Goal: Navigation & Orientation: Find specific page/section

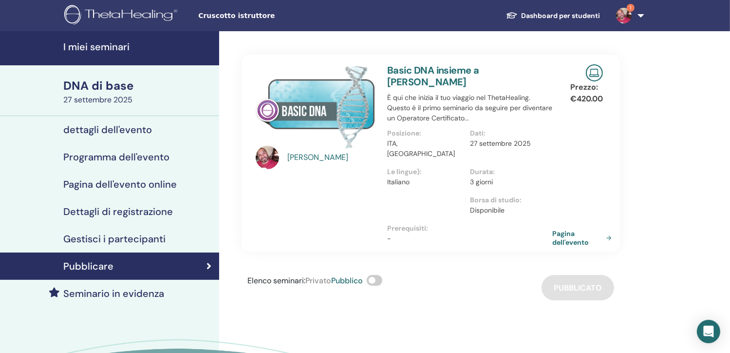
click at [98, 45] on h4 "I miei seminari" at bounding box center [138, 47] width 150 height 12
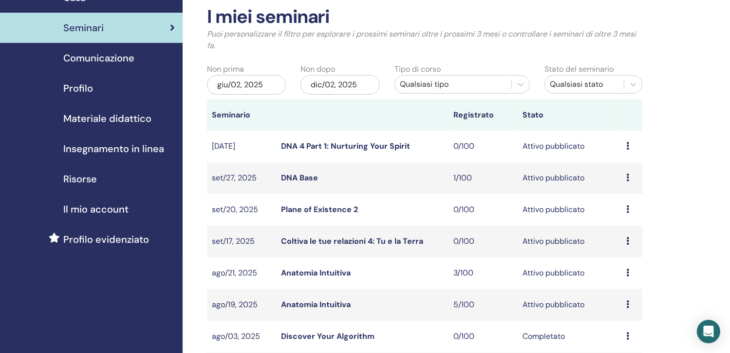
scroll to position [50, 0]
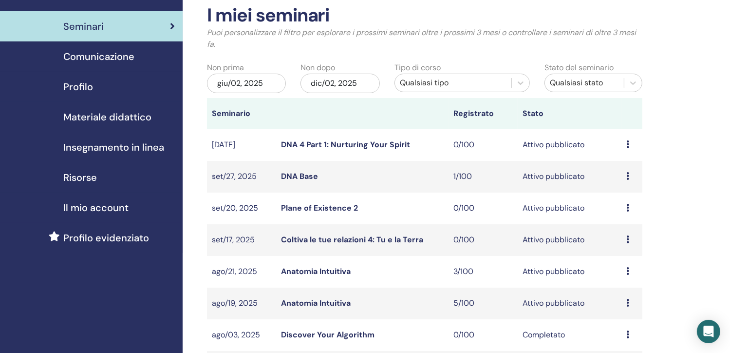
click at [307, 304] on link "Anatomia Intuitiva" at bounding box center [316, 303] width 70 height 10
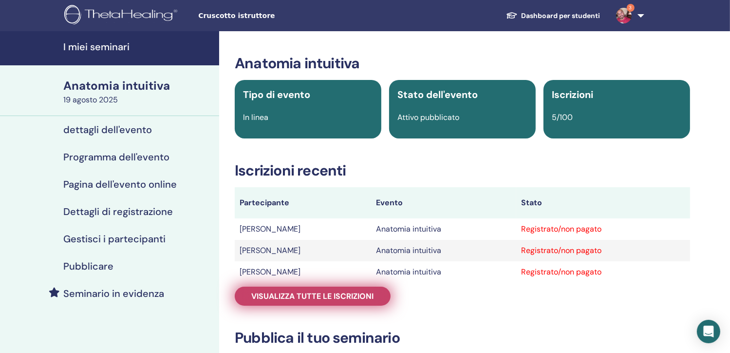
click at [357, 297] on span "Visualizza tutte le iscrizioni" at bounding box center [313, 296] width 122 height 10
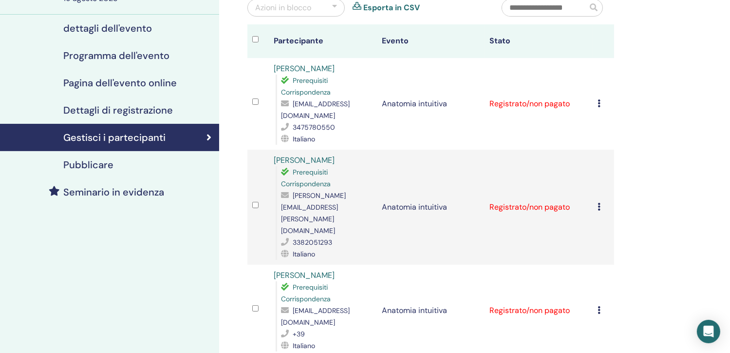
scroll to position [99, 0]
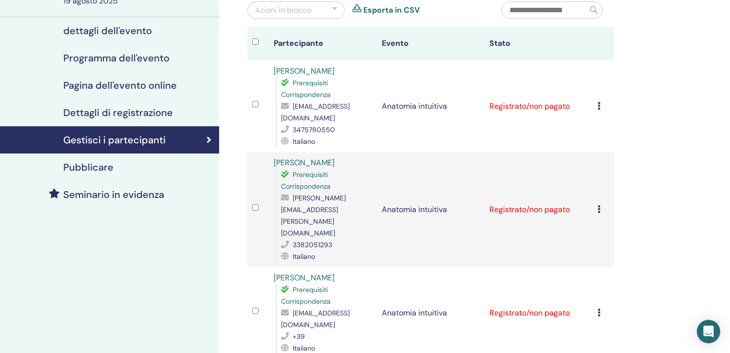
click at [76, 167] on h4 "Pubblicare" at bounding box center [88, 167] width 50 height 12
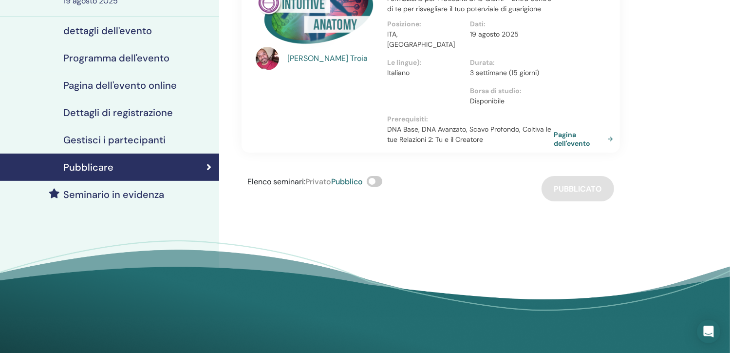
click at [568, 140] on link "Pagina dell'evento" at bounding box center [585, 139] width 63 height 18
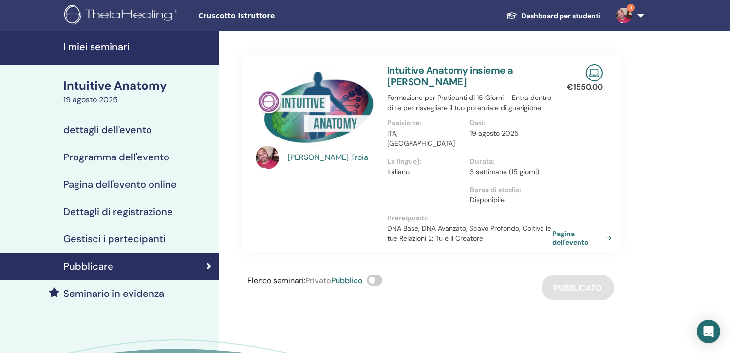
scroll to position [99, 0]
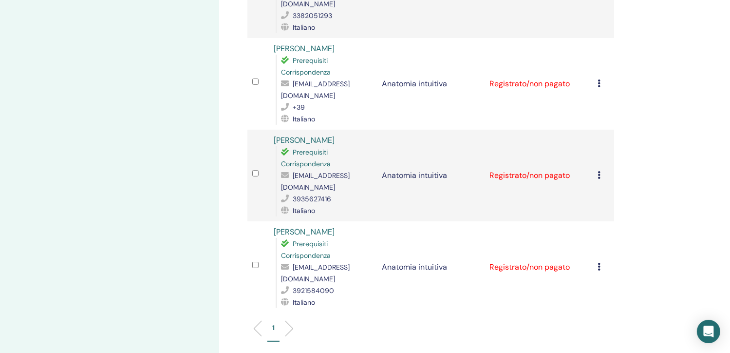
scroll to position [341, 0]
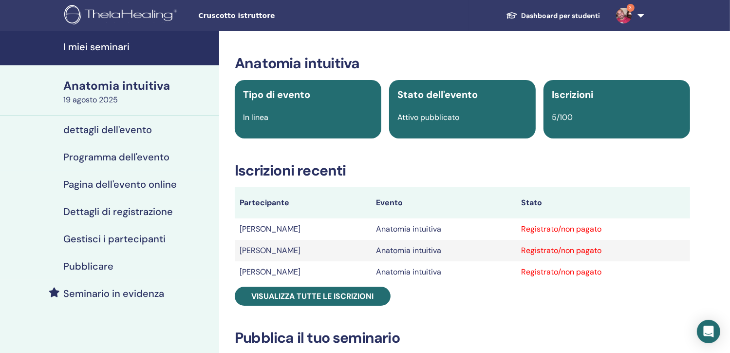
click at [114, 209] on h4 "Dettagli di registrazione" at bounding box center [118, 211] width 110 height 12
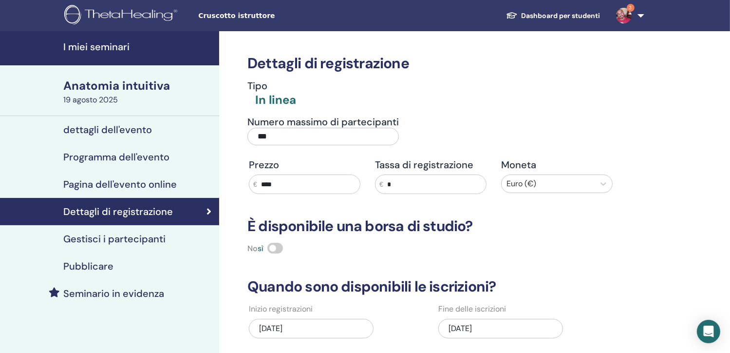
click at [471, 325] on div "09/02/2025" at bounding box center [500, 327] width 125 height 19
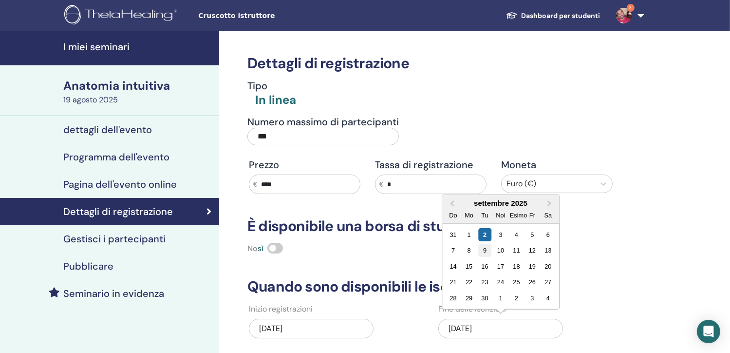
click at [483, 249] on div "9" at bounding box center [484, 249] width 13 height 13
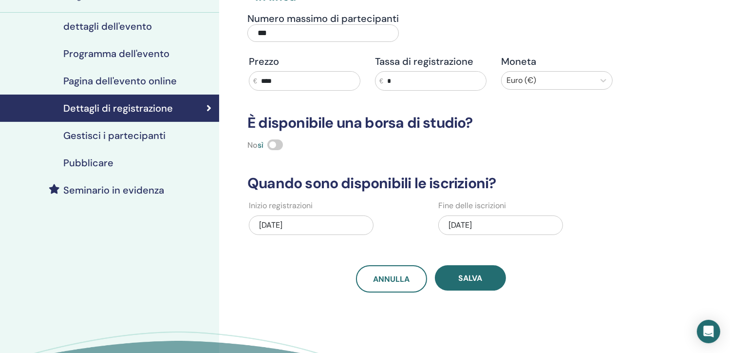
scroll to position [104, 0]
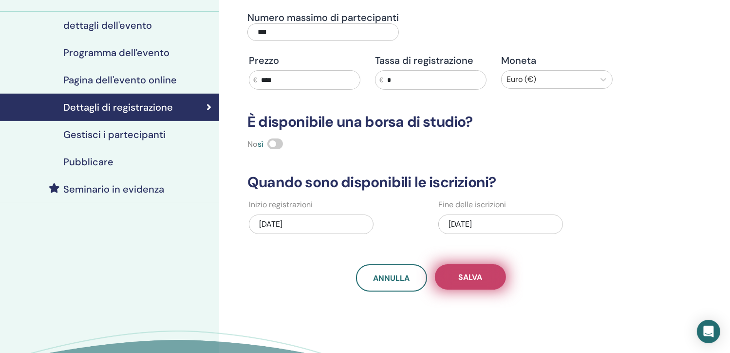
click at [487, 270] on button "Salva" at bounding box center [470, 276] width 71 height 25
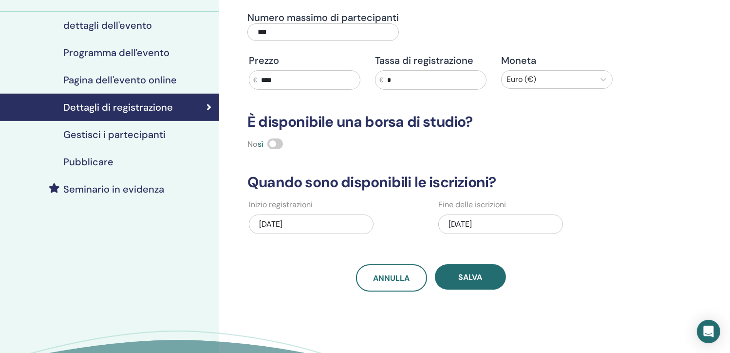
click at [487, 270] on button "Salva" at bounding box center [470, 276] width 71 height 25
click at [164, 76] on h4 "Pagina dell'evento online" at bounding box center [119, 80] width 113 height 12
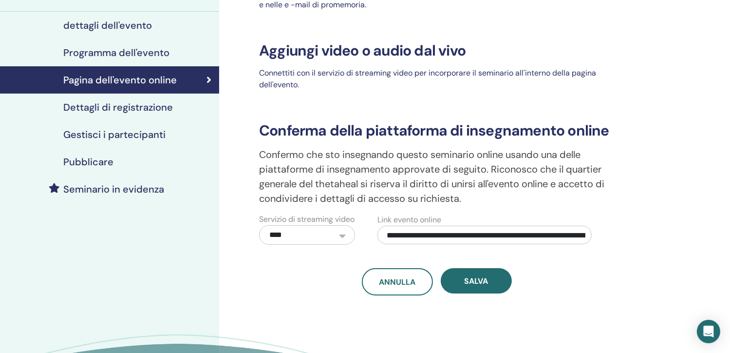
click at [157, 110] on h4 "Dettagli di registrazione" at bounding box center [118, 107] width 110 height 12
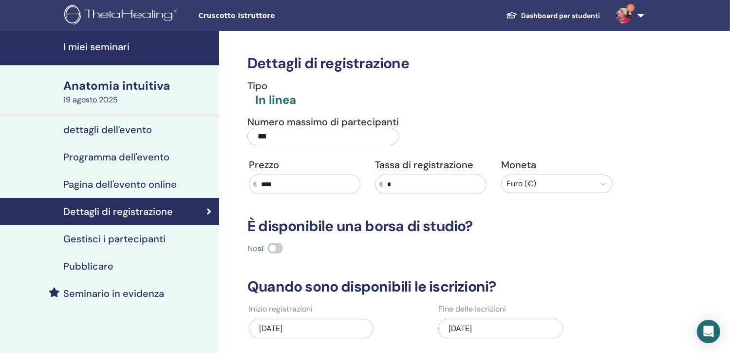
click at [621, 18] on img at bounding box center [624, 16] width 16 height 16
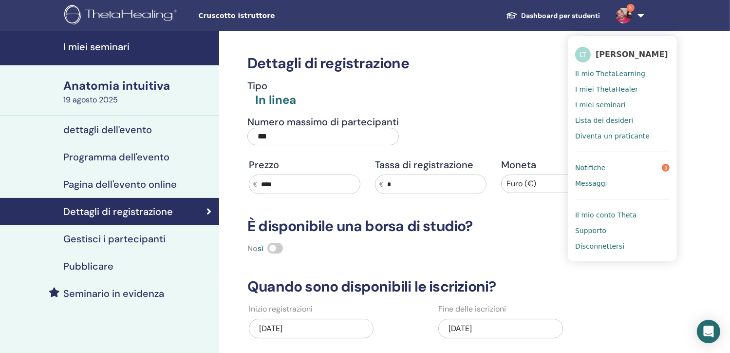
click at [590, 163] on span "Notifiche" at bounding box center [590, 167] width 30 height 9
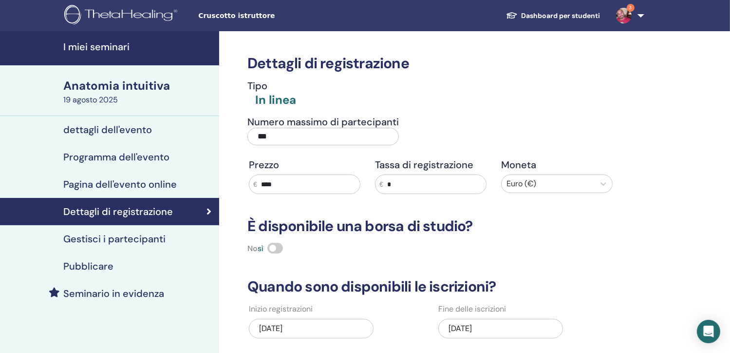
click at [107, 43] on h4 "I miei seminari" at bounding box center [138, 47] width 150 height 12
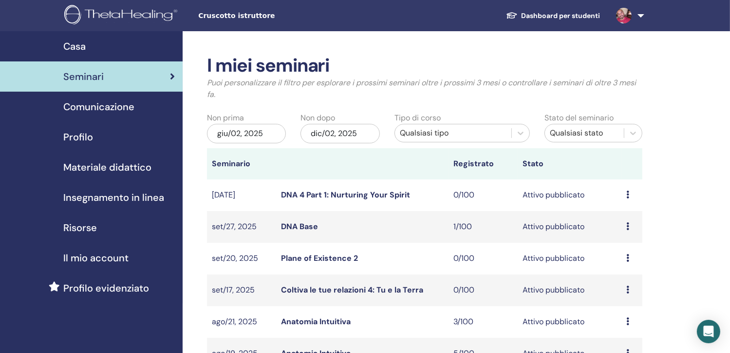
click at [296, 227] on link "DNA Base" at bounding box center [299, 226] width 37 height 10
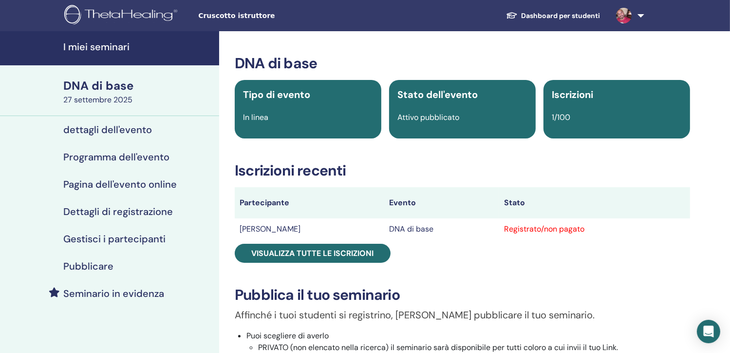
click at [67, 41] on h4 "I miei seminari" at bounding box center [138, 47] width 150 height 12
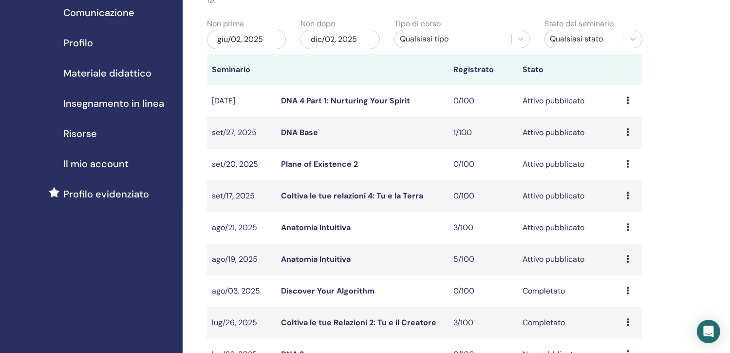
scroll to position [102, 0]
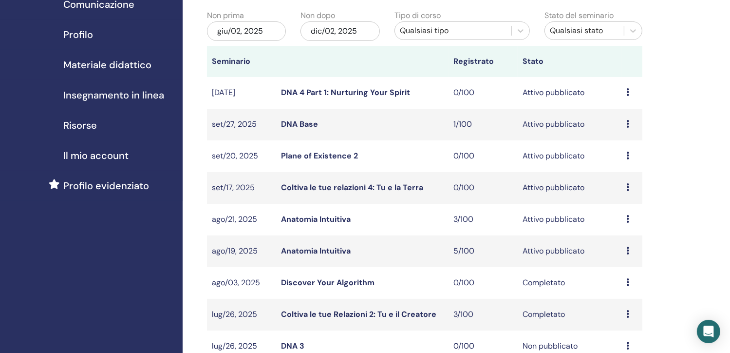
click at [331, 246] on link "Anatomia Intuitiva" at bounding box center [316, 250] width 70 height 10
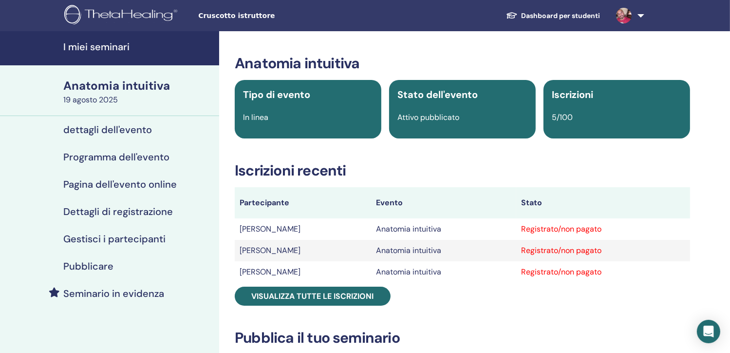
click at [123, 218] on link "Dettagli di registrazione" at bounding box center [109, 211] width 219 height 27
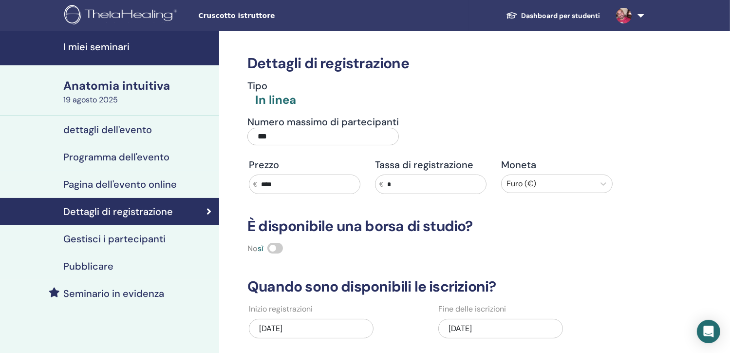
click at [578, 13] on font "Dashboard per studenti" at bounding box center [561, 15] width 79 height 9
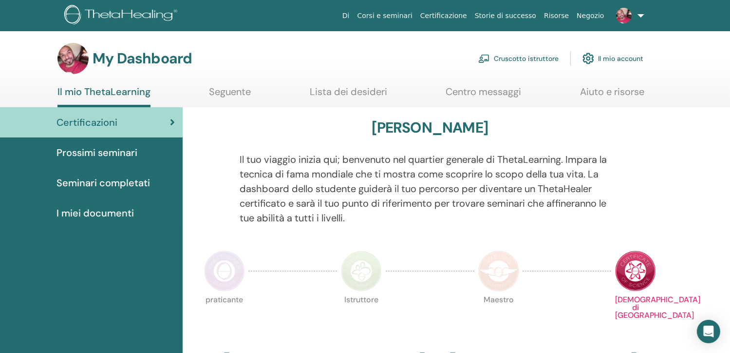
click at [524, 58] on link "Cruscotto istruttore" at bounding box center [518, 58] width 80 height 21
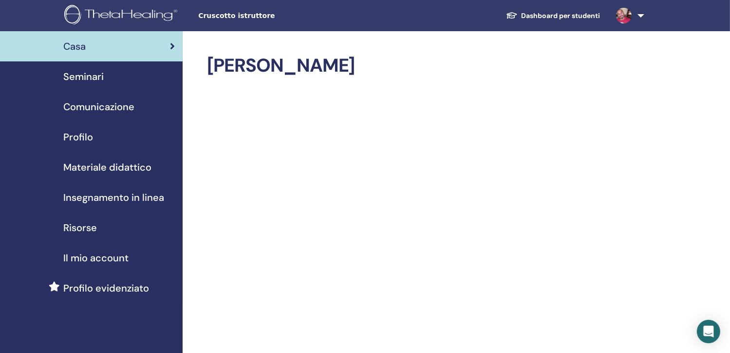
click at [86, 74] on span "Seminari" at bounding box center [83, 76] width 40 height 15
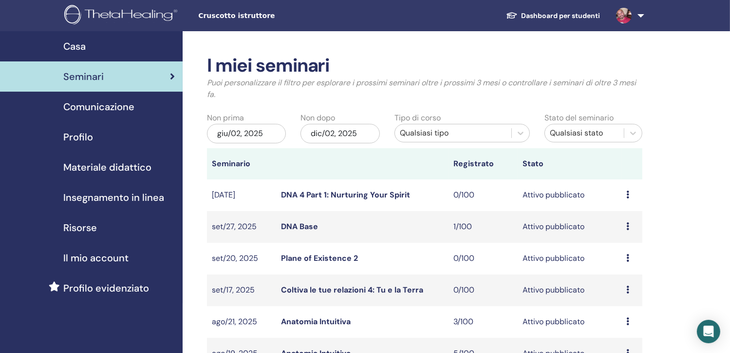
click at [86, 74] on span "Seminari" at bounding box center [83, 76] width 40 height 15
click at [90, 107] on span "Comunicazione" at bounding box center [98, 106] width 71 height 15
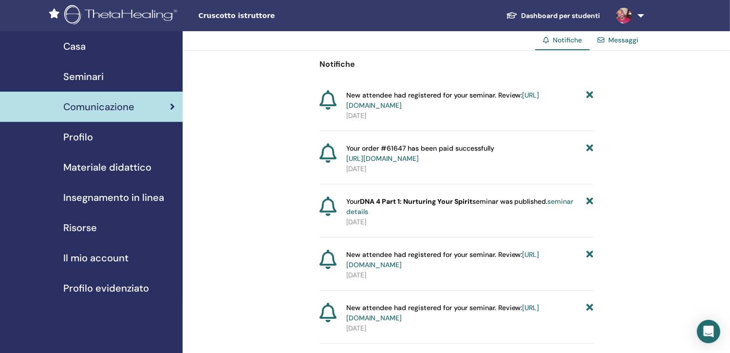
click at [79, 141] on span "Profilo" at bounding box center [78, 137] width 30 height 15
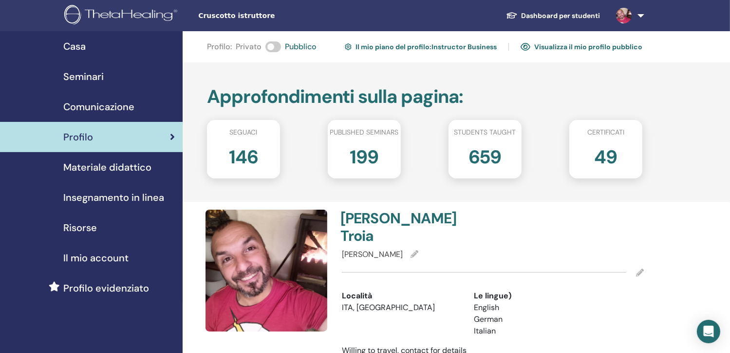
click at [81, 161] on span "Materiale didattico" at bounding box center [107, 167] width 88 height 15
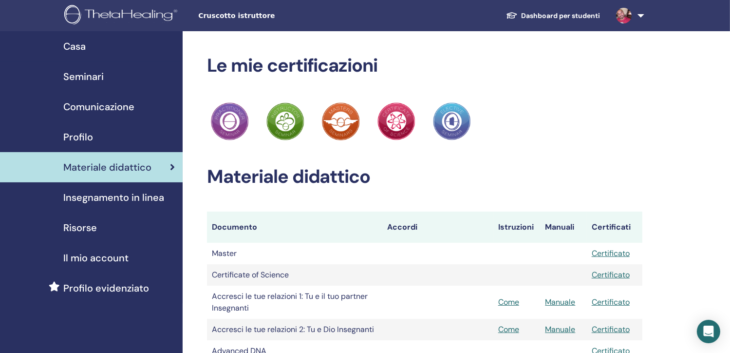
click at [82, 192] on span "Insegnamento in linea" at bounding box center [113, 197] width 101 height 15
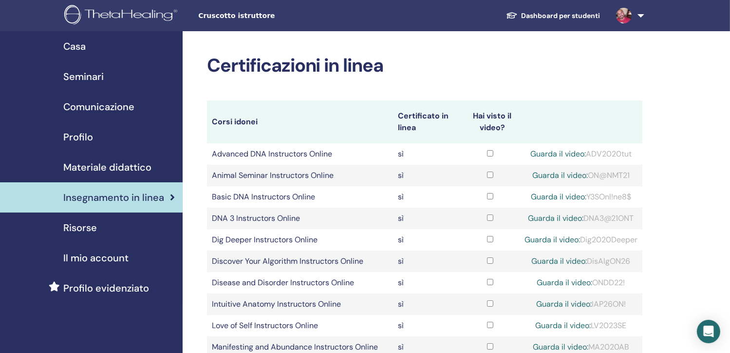
click at [78, 223] on span "Risorse" at bounding box center [80, 227] width 34 height 15
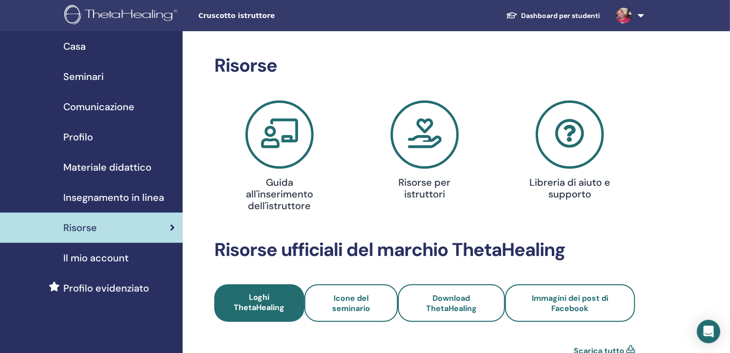
click at [78, 52] on span "Casa" at bounding box center [74, 46] width 22 height 15
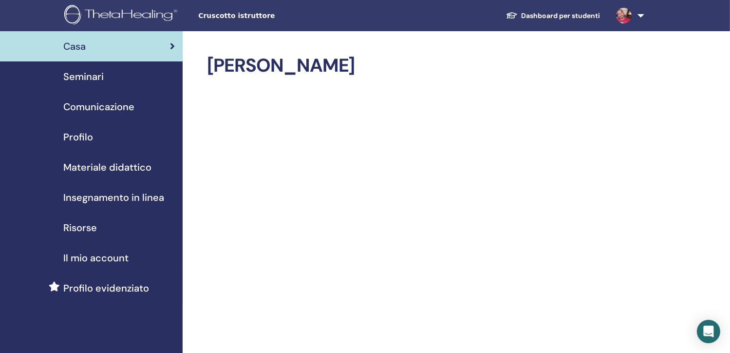
click at [221, 13] on span "Cruscotto istruttore" at bounding box center [271, 16] width 146 height 10
click at [99, 70] on span "Seminari" at bounding box center [83, 76] width 40 height 15
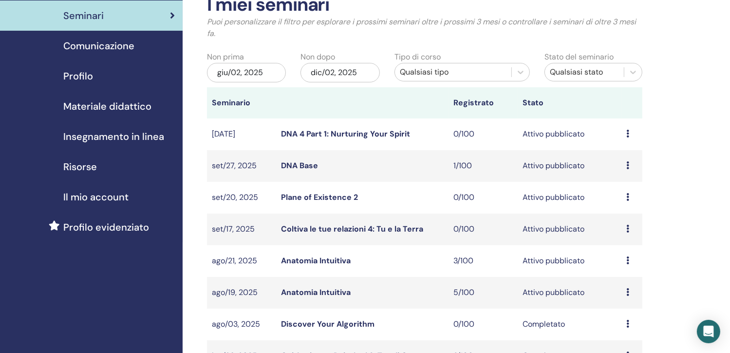
scroll to position [64, 0]
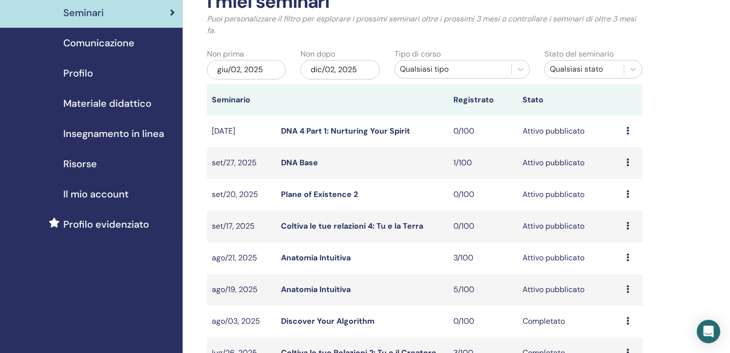
click at [121, 42] on span "Comunicazione" at bounding box center [98, 43] width 71 height 15
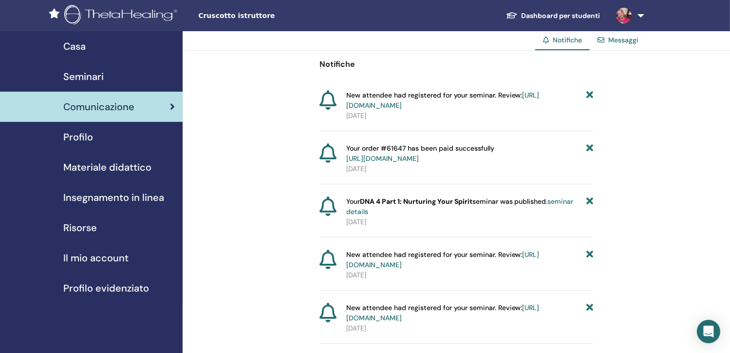
click at [72, 138] on span "Profilo" at bounding box center [78, 137] width 30 height 15
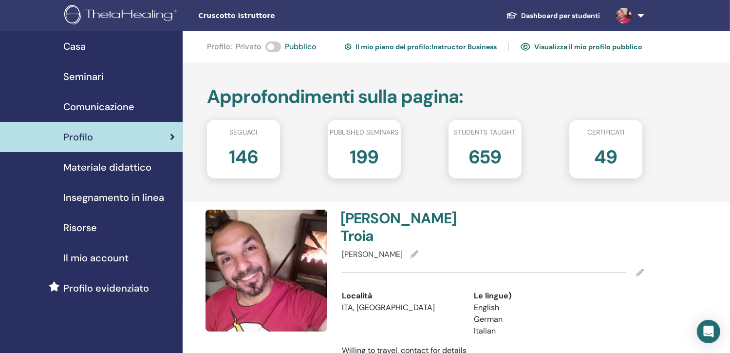
click at [252, 144] on h2 "146" at bounding box center [243, 154] width 29 height 27
click at [251, 125] on div "Seguaci 146" at bounding box center [243, 149] width 73 height 58
click at [603, 48] on link "Visualizza il mio profilo pubblico" at bounding box center [582, 47] width 122 height 16
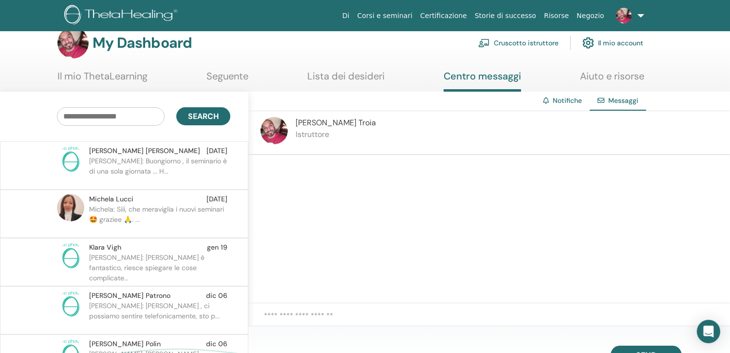
scroll to position [6462, 0]
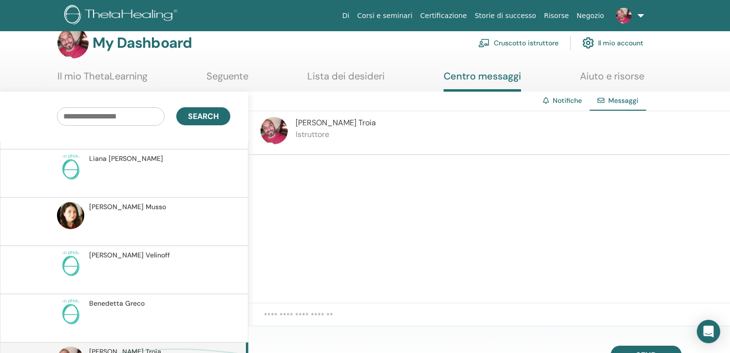
click at [105, 115] on input "text" at bounding box center [111, 116] width 108 height 19
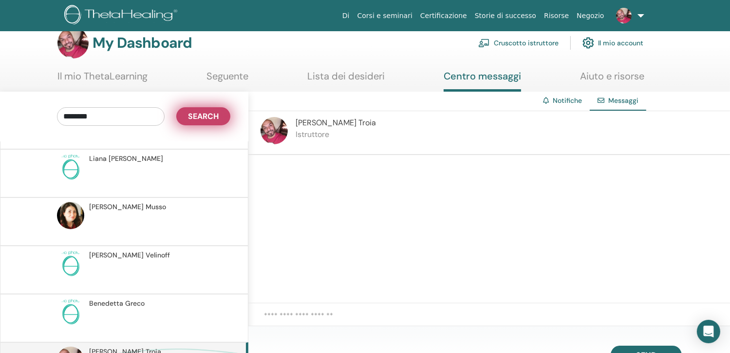
type input "********"
click at [187, 119] on button "Search" at bounding box center [203, 116] width 54 height 18
click at [195, 114] on span "Search" at bounding box center [203, 116] width 31 height 10
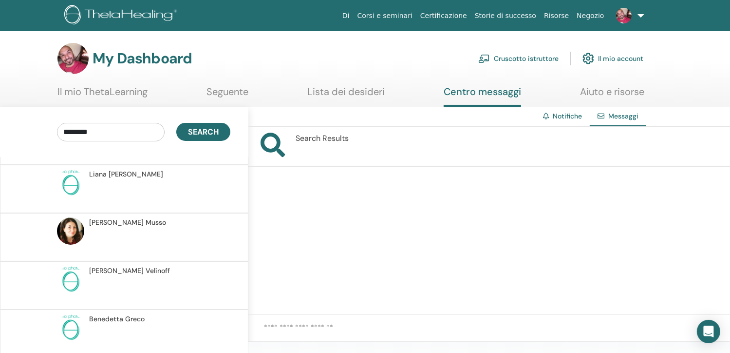
click at [116, 134] on input "********" at bounding box center [111, 132] width 108 height 19
click at [217, 91] on link "Seguente" at bounding box center [227, 95] width 42 height 19
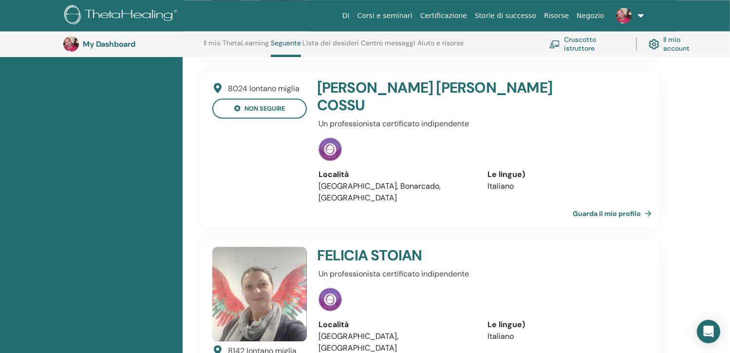
scroll to position [2622, 0]
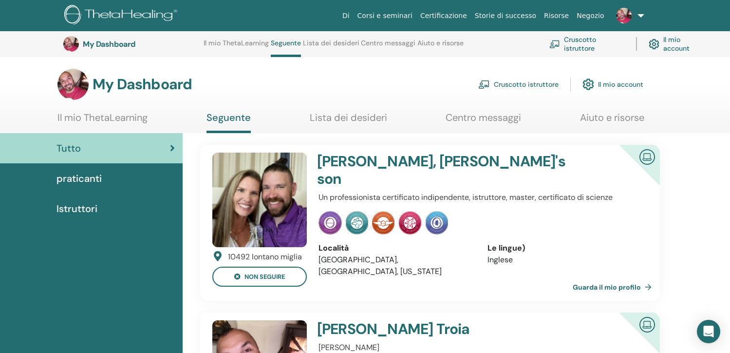
scroll to position [2622, 0]
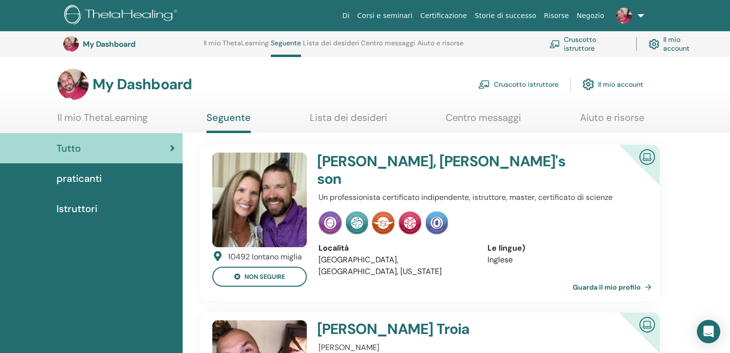
scroll to position [2622, 0]
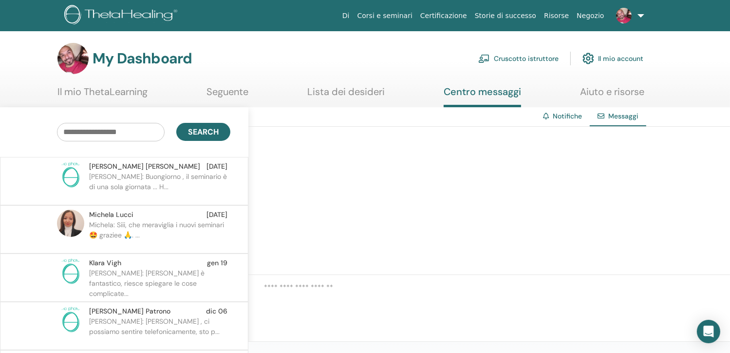
click at [604, 59] on link "Il mio account" at bounding box center [612, 58] width 61 height 21
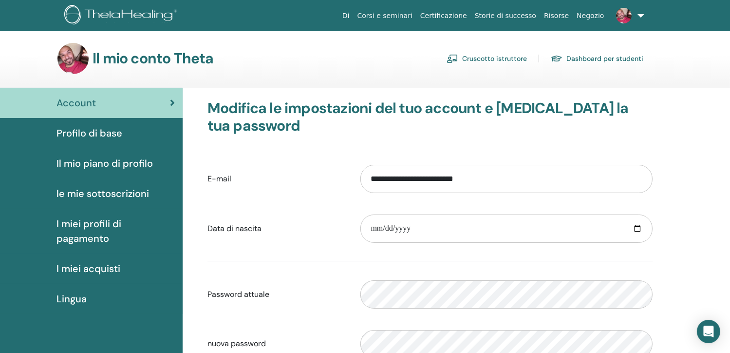
click at [105, 190] on span "le mie sottoscrizioni" at bounding box center [102, 193] width 93 height 15
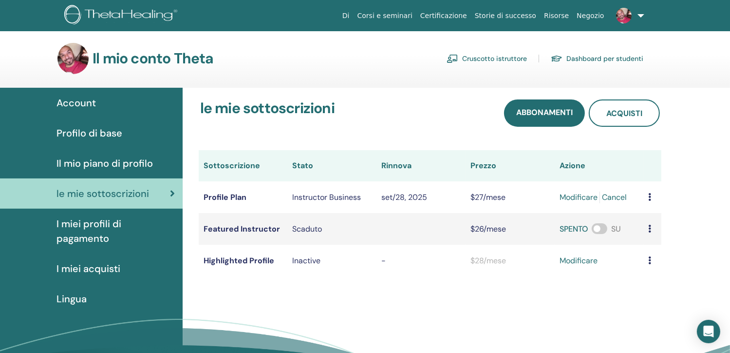
click at [299, 260] on p "Inactive" at bounding box center [331, 261] width 79 height 12
click at [251, 262] on td "Highlighted Profile" at bounding box center [243, 260] width 89 height 32
click at [585, 261] on link "modificare" at bounding box center [578, 261] width 38 height 12
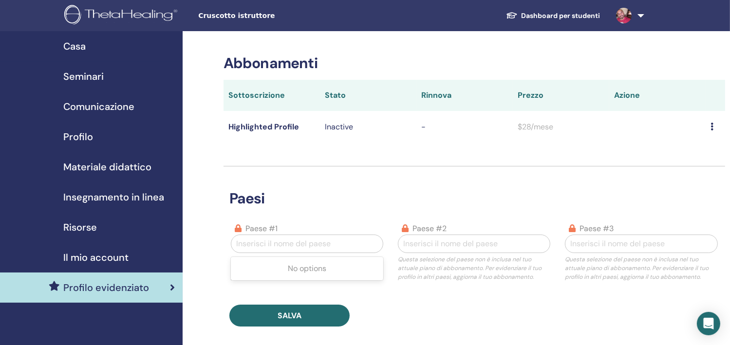
click at [298, 236] on div "Inserisci il nome del paese" at bounding box center [306, 244] width 151 height 18
click at [711, 126] on icon at bounding box center [711, 127] width 3 height 8
click at [672, 148] on link "Download History" at bounding box center [686, 144] width 87 height 18
click at [84, 73] on span "Seminari" at bounding box center [83, 76] width 40 height 15
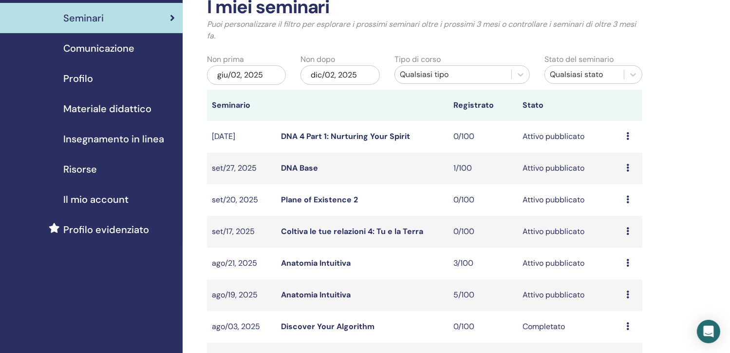
scroll to position [71, 0]
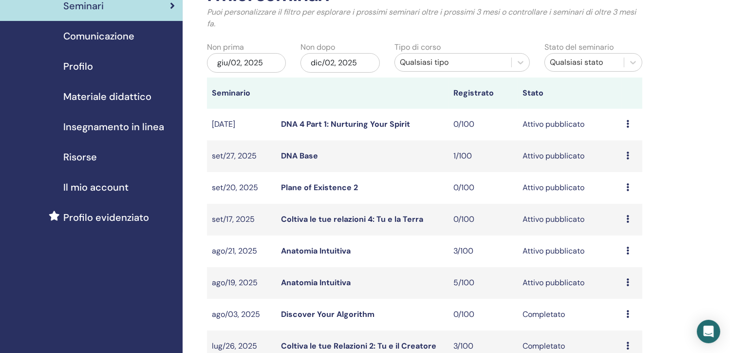
click at [330, 282] on link "Anatomia Intuitiva" at bounding box center [316, 282] width 70 height 10
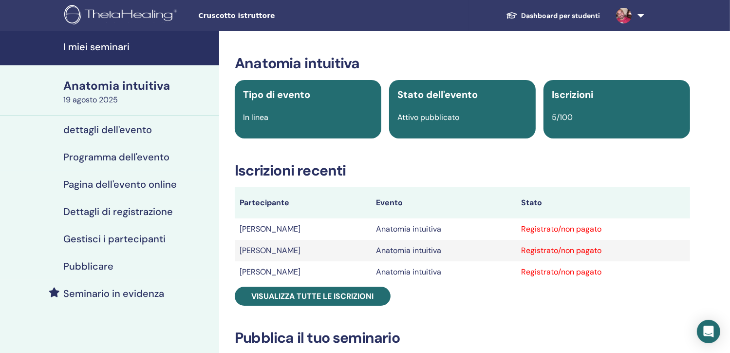
click at [95, 266] on h4 "Pubblicare" at bounding box center [88, 266] width 50 height 12
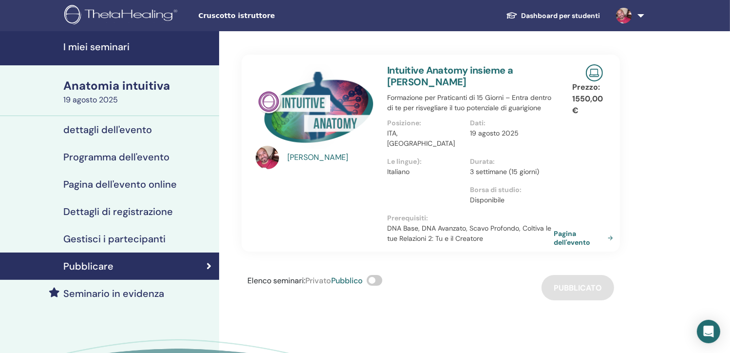
click at [569, 229] on link "Pagina dell'evento" at bounding box center [585, 238] width 63 height 18
